Goal: Information Seeking & Learning: Learn about a topic

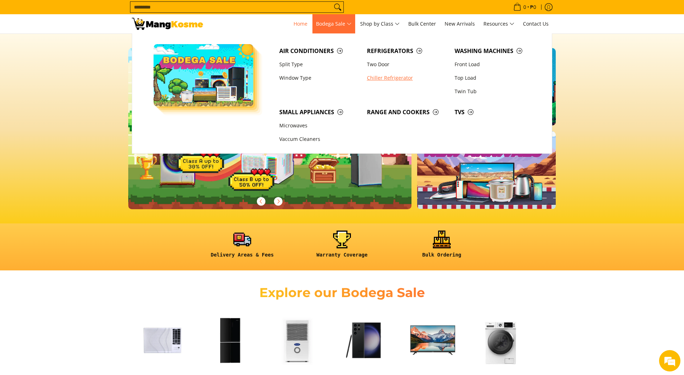
click at [389, 78] on link "Chiller Refrigerator" at bounding box center [407, 78] width 88 height 14
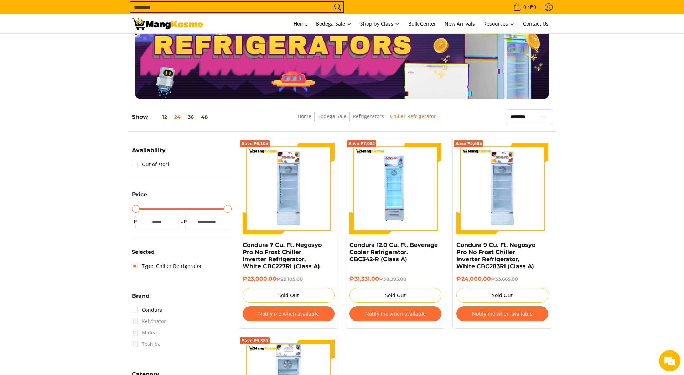
scroll to position [49, 0]
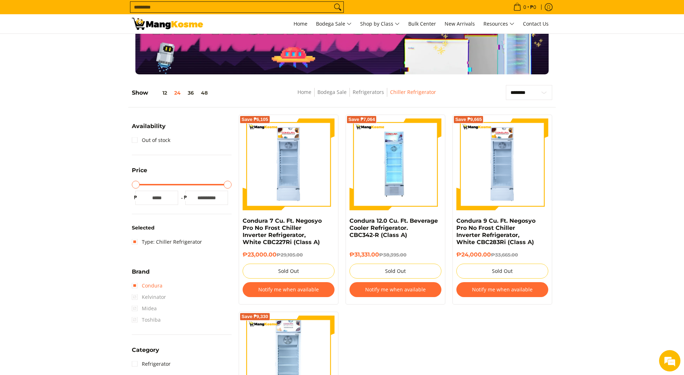
click at [156, 287] on link "Condura" at bounding box center [147, 285] width 31 height 11
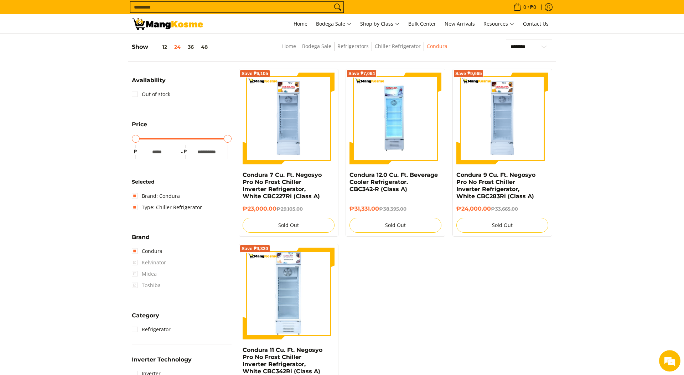
scroll to position [97, 0]
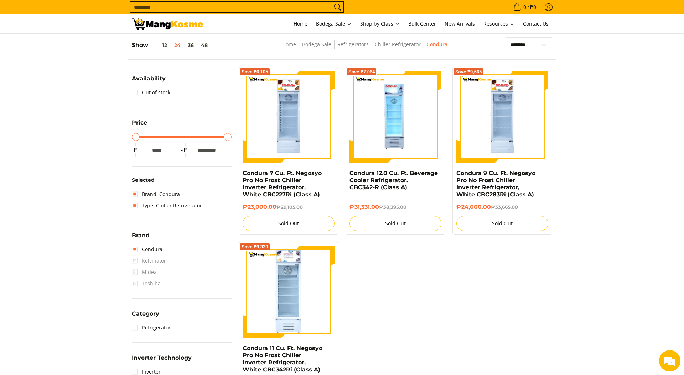
click at [161, 242] on details "Brand" at bounding box center [182, 237] width 100 height 13
click at [166, 208] on link "Type: Chiller Refrigerator" at bounding box center [167, 205] width 70 height 11
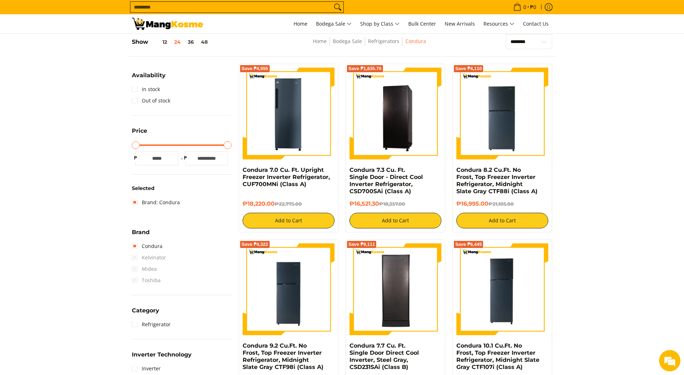
scroll to position [100, 0]
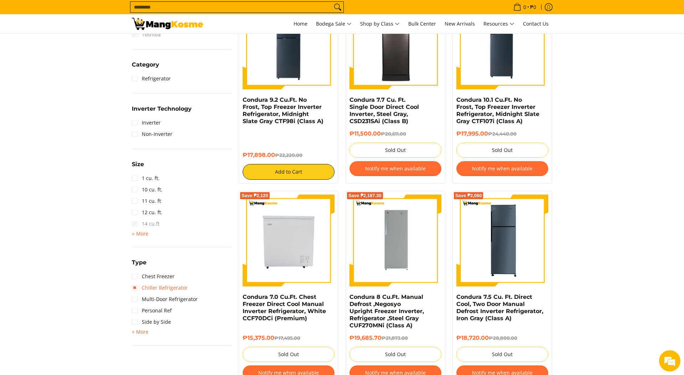
scroll to position [150, 0]
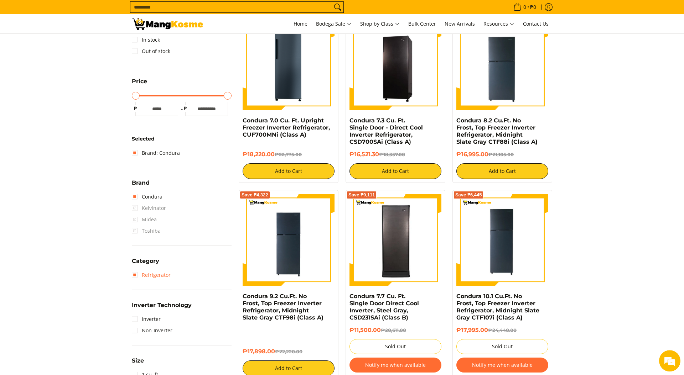
click at [163, 275] on link "Refrigerator" at bounding box center [151, 275] width 39 height 11
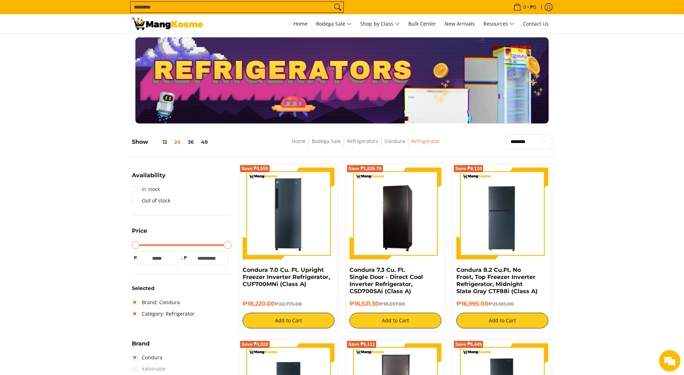
click at [153, 187] on link "In stock" at bounding box center [146, 189] width 28 height 11
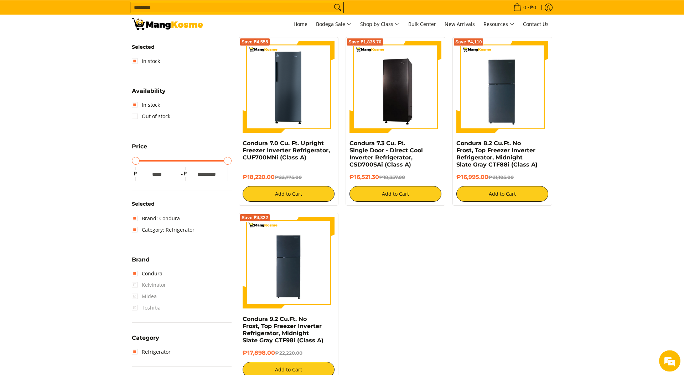
scroll to position [150, 0]
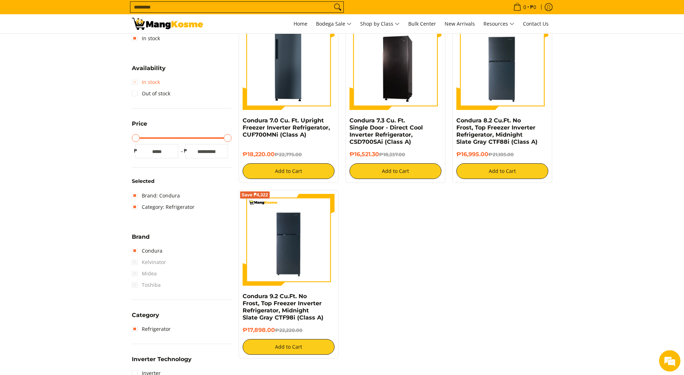
click at [150, 88] on link "In stock" at bounding box center [146, 82] width 28 height 11
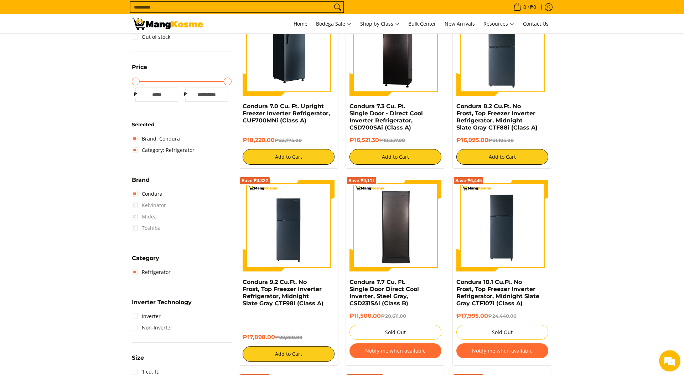
scroll to position [2, 0]
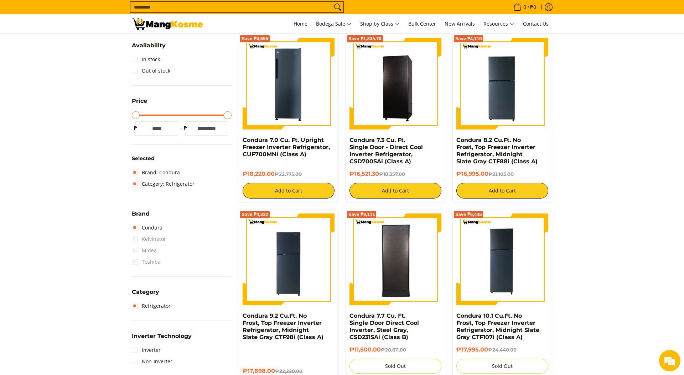
scroll to position [150, 0]
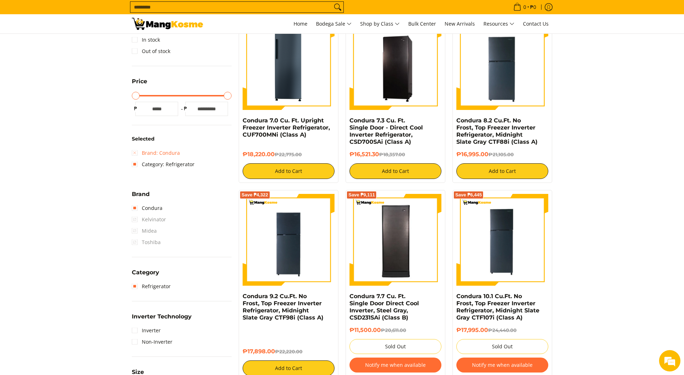
click at [161, 158] on link "Brand: Condura" at bounding box center [156, 152] width 48 height 11
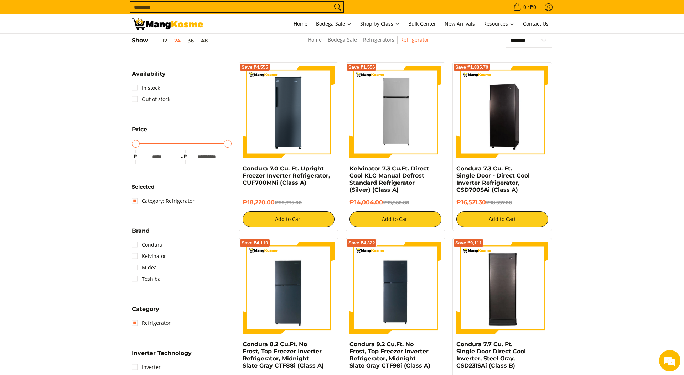
scroll to position [100, 0]
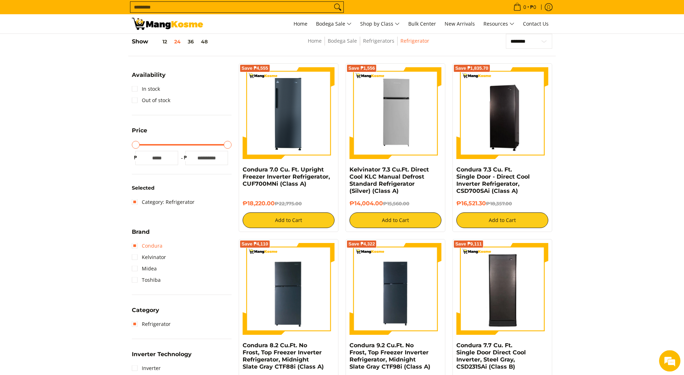
click at [152, 246] on link "Condura" at bounding box center [147, 245] width 31 height 11
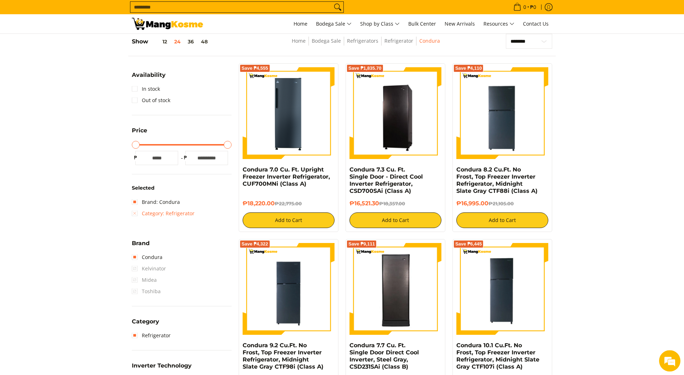
click at [169, 216] on link "Category: Refrigerator" at bounding box center [163, 213] width 63 height 11
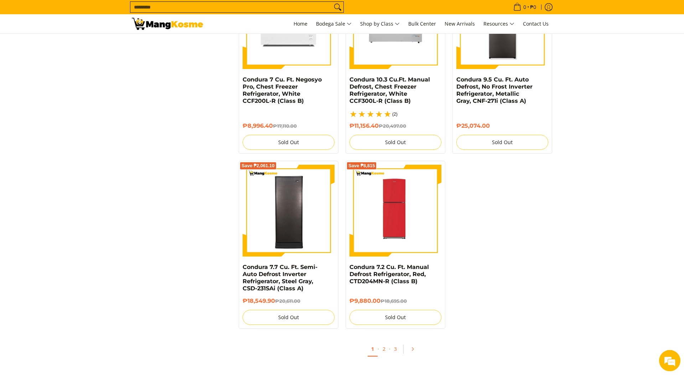
scroll to position [1280, 0]
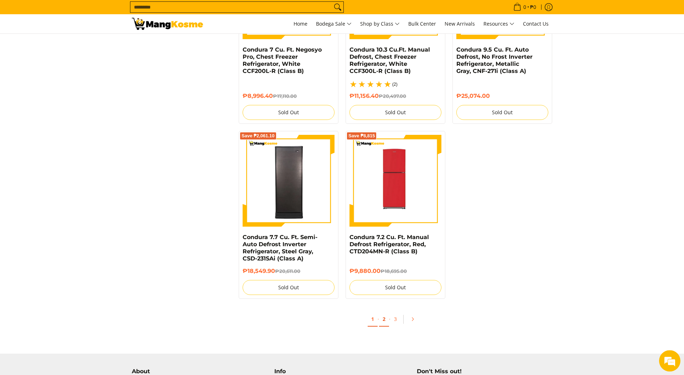
click at [383, 324] on link "2" at bounding box center [384, 319] width 10 height 15
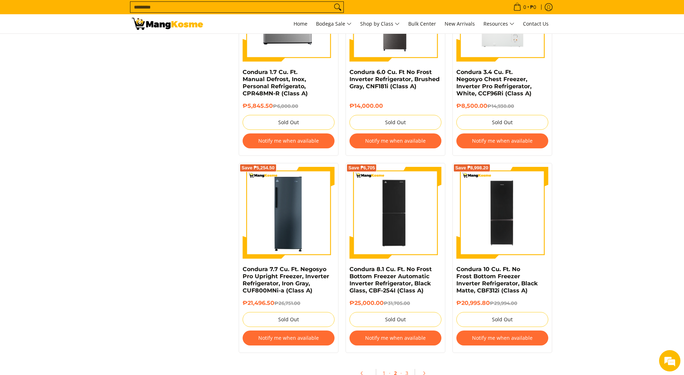
scroll to position [1425, 0]
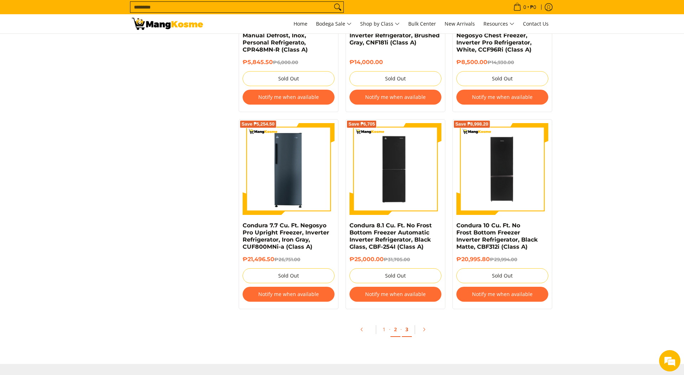
click at [405, 332] on link "3" at bounding box center [407, 330] width 10 height 15
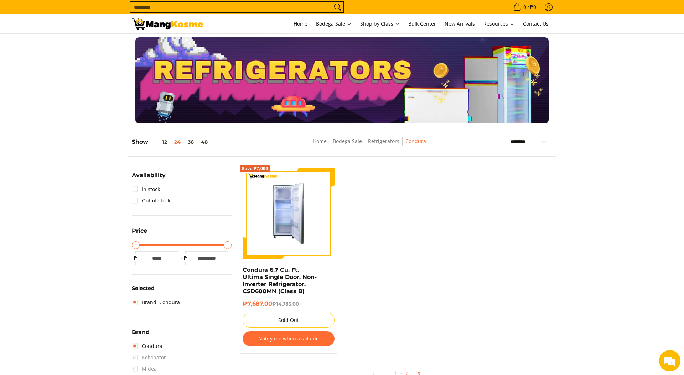
click at [286, 224] on img at bounding box center [288, 214] width 92 height 92
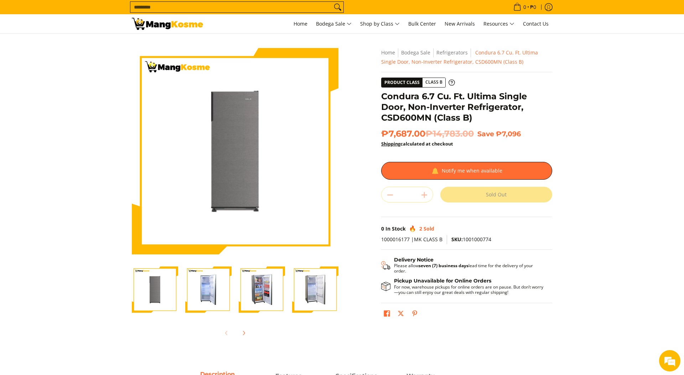
click at [257, 290] on img "Condura 6.7 Cu. Ft. Ultima Single Door, Non-Inverter Refrigerator, CSD600MN (Cl…" at bounding box center [262, 290] width 46 height 46
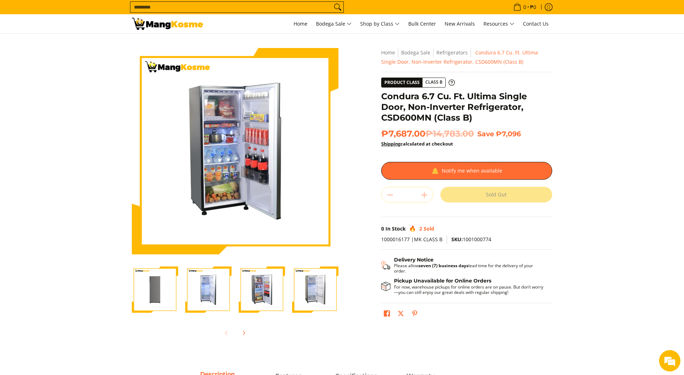
click at [309, 299] on img "Condura 6.7 Cu. Ft. Ultima Single Door, Non-Inverter Refrigerator, CSD600MN (Cl…" at bounding box center [315, 290] width 46 height 46
